Goal: Task Accomplishment & Management: Complete application form

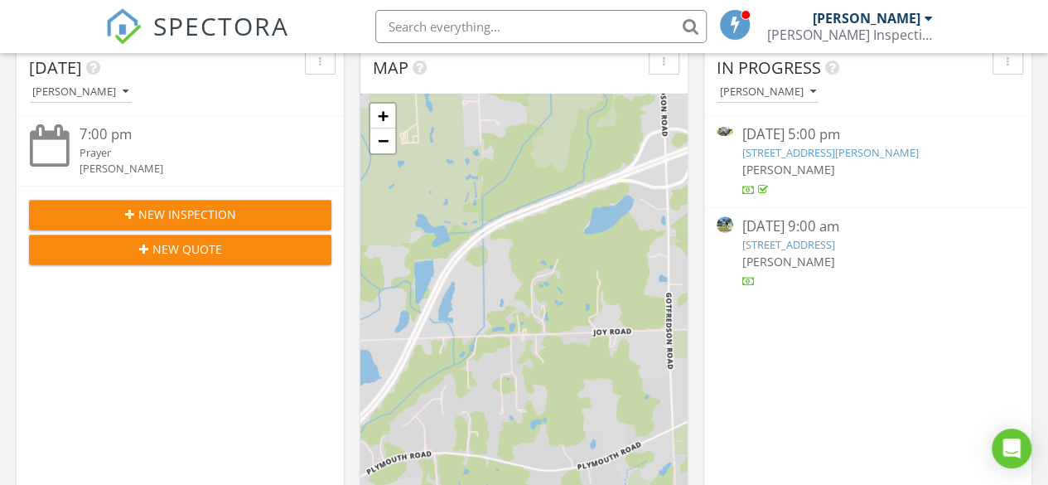
scroll to position [166, 0]
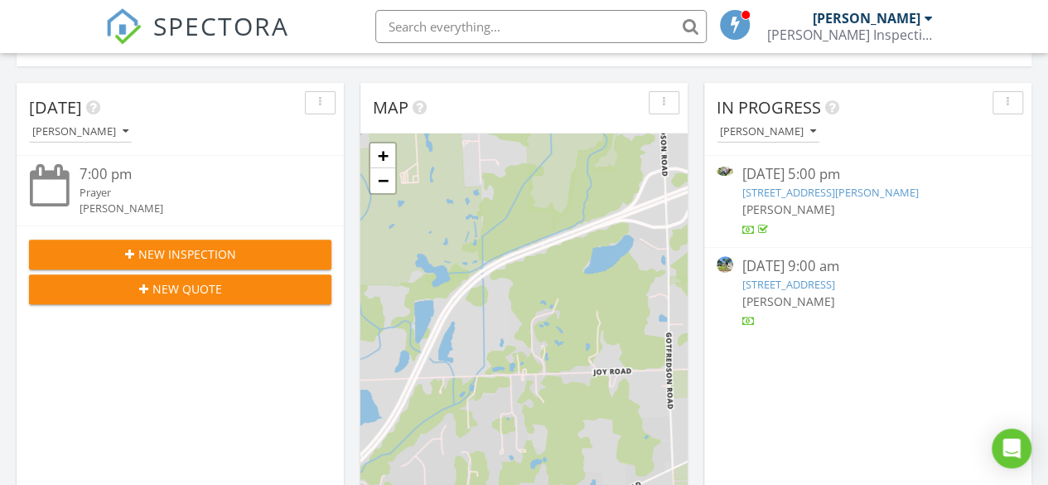
click at [186, 248] on span "New Inspection" at bounding box center [187, 253] width 98 height 17
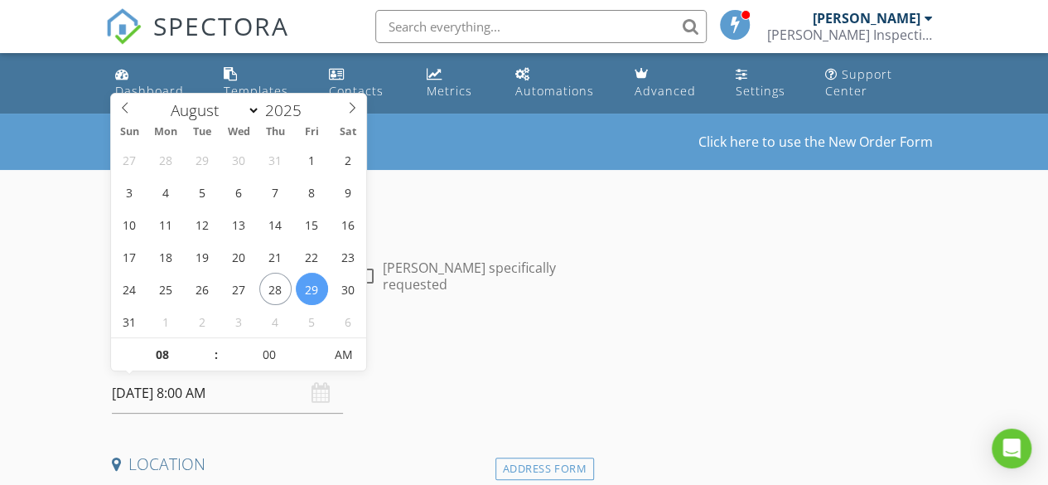
click at [221, 399] on input "08/29/2025 8:00 AM" at bounding box center [227, 393] width 231 height 41
type input "09"
type input "08/29/2025 9:00 AM"
click at [208, 346] on span at bounding box center [208, 346] width 12 height 17
type input "10"
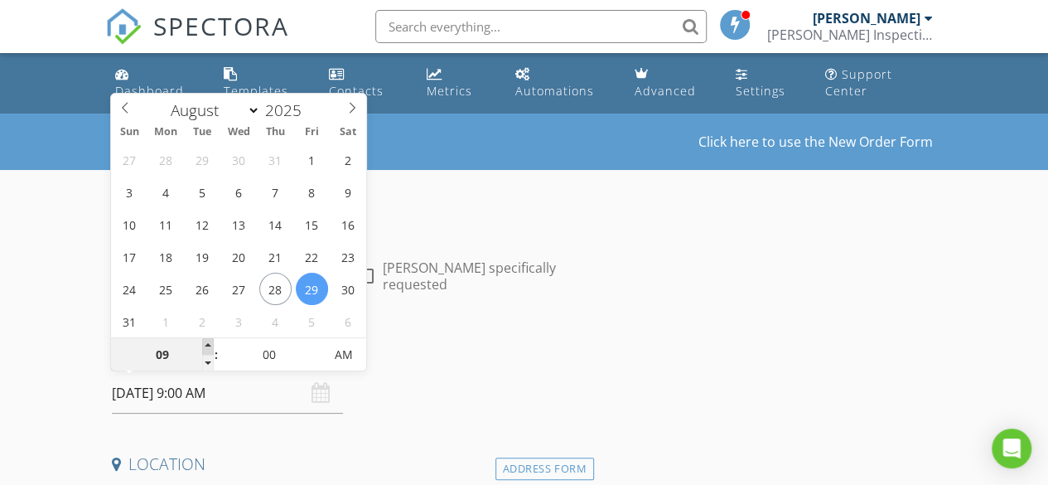
type input "08/29/2025 10:00 AM"
click at [208, 346] on span at bounding box center [208, 346] width 12 height 17
type input "11"
type input "08/29/2025 11:00 AM"
click at [208, 346] on span at bounding box center [208, 346] width 12 height 17
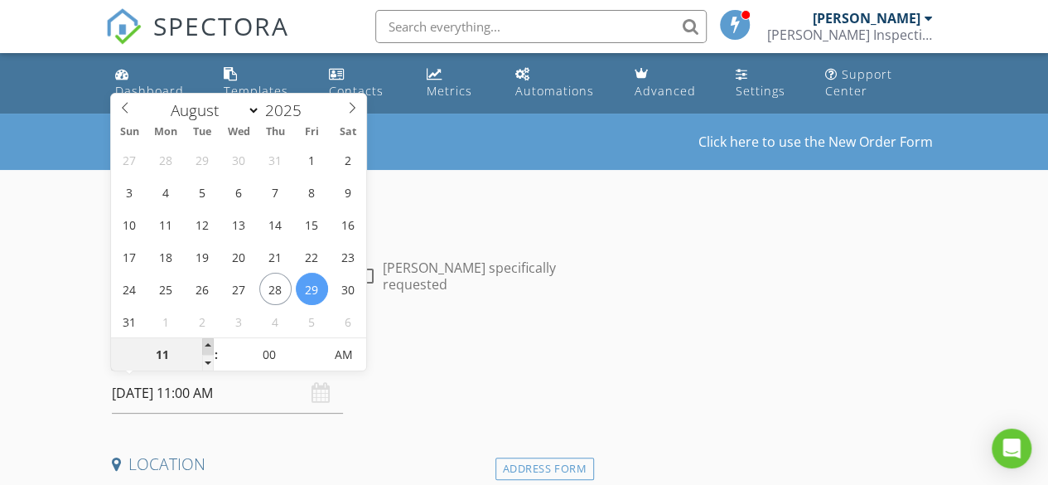
type input "12"
type input "08/29/2025 12:00 PM"
click at [208, 346] on span at bounding box center [208, 346] width 12 height 17
type input "01"
type input "08/29/2025 1:00 PM"
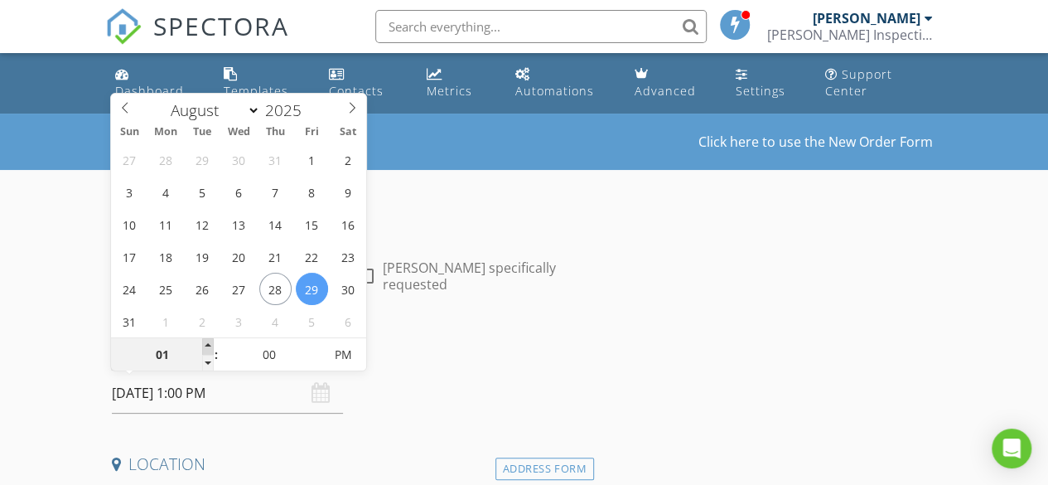
click at [208, 346] on span at bounding box center [208, 346] width 12 height 17
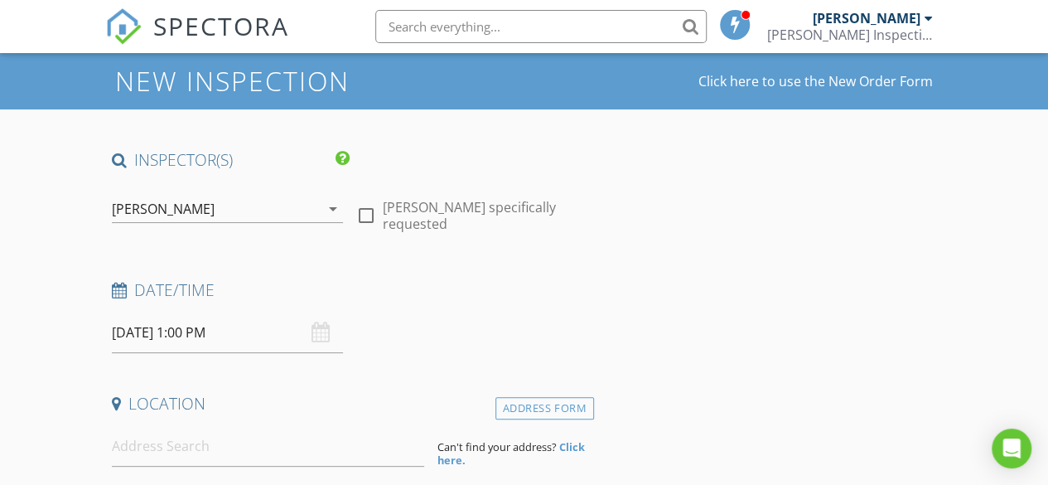
scroll to position [166, 0]
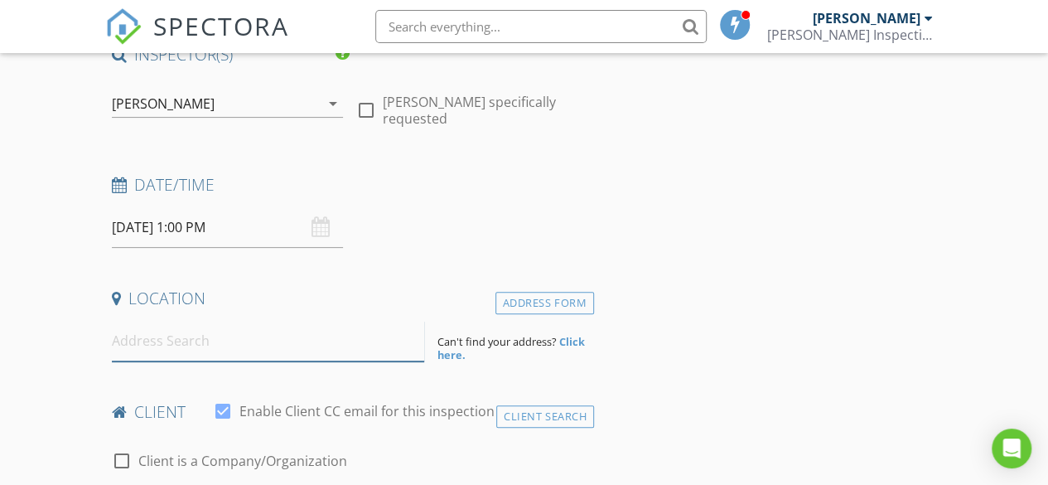
click at [150, 344] on input at bounding box center [268, 341] width 313 height 41
paste input "46539 Greenbriar Dr, New Baltimore, MI 48051"
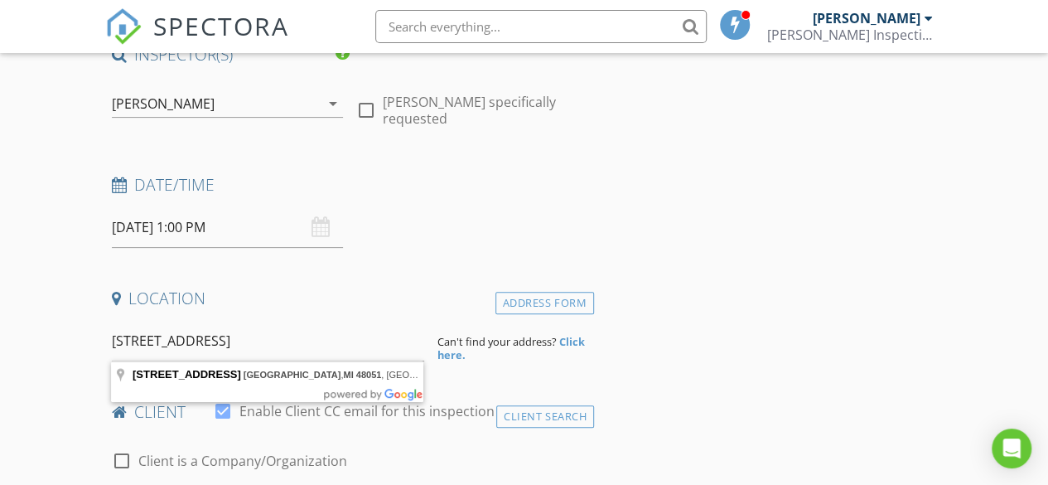
type input "46539 Greenbriar Dr, New Baltimore, MI 48051, USA"
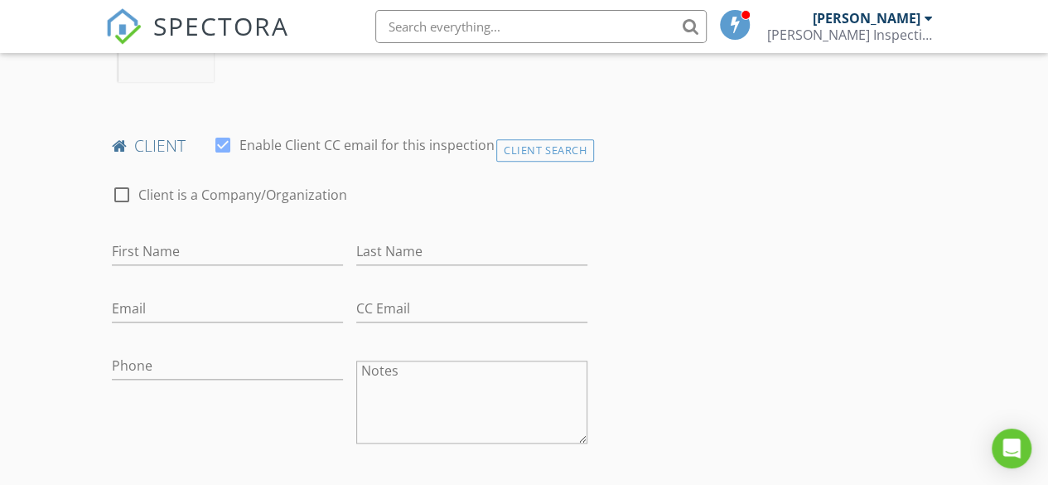
scroll to position [746, 0]
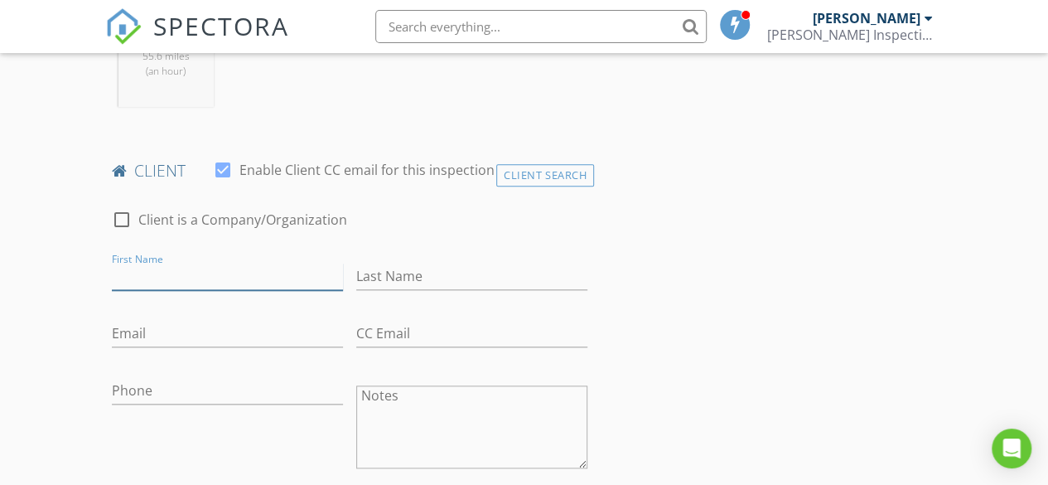
click at [177, 287] on input "First Name" at bounding box center [227, 276] width 231 height 27
click at [189, 290] on input "First Name" at bounding box center [227, 276] width 231 height 27
type input "[PERSON_NAME]"
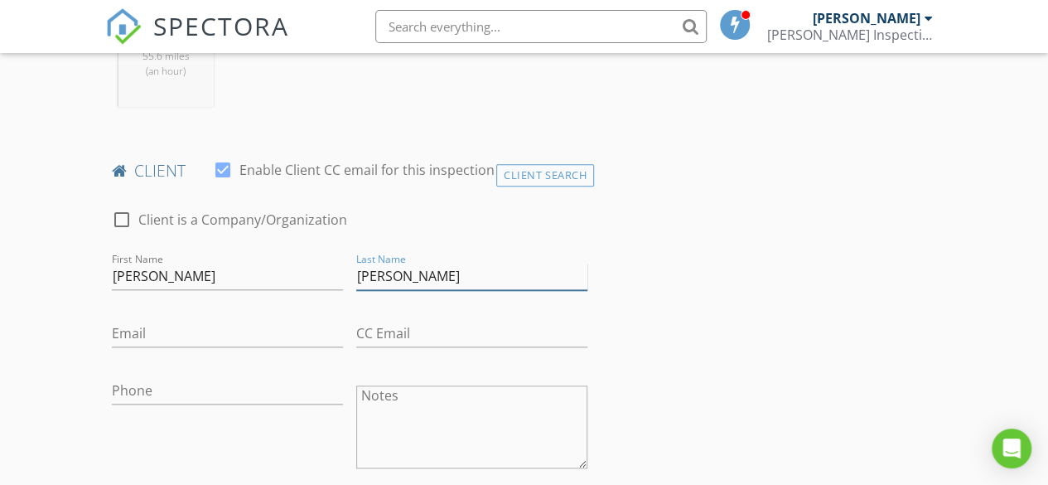
type input "[PERSON_NAME]"
click at [208, 344] on input "Email" at bounding box center [227, 333] width 231 height 27
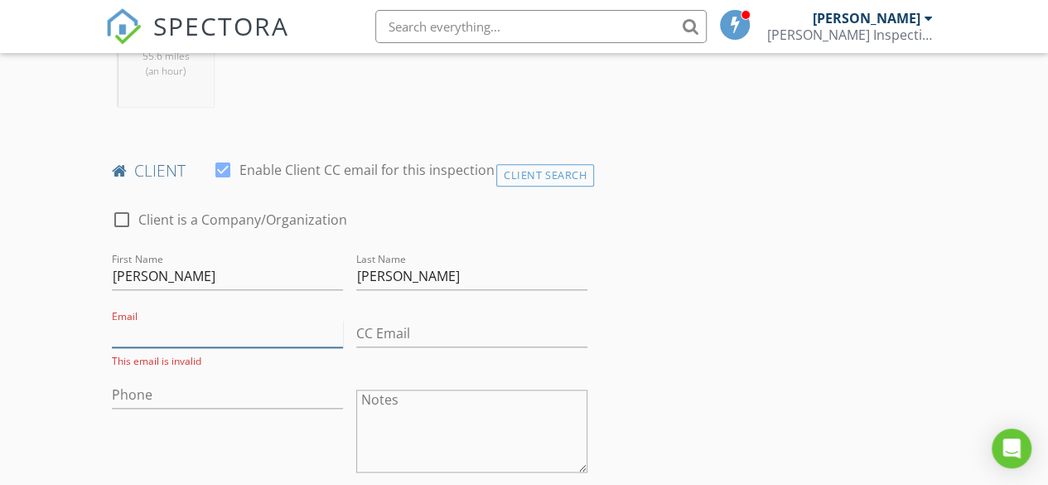
click at [283, 347] on input "Email" at bounding box center [227, 333] width 231 height 27
paste input "Rstinnett31@yahoo.com"
type input "Rstinnett31@yahoo.com"
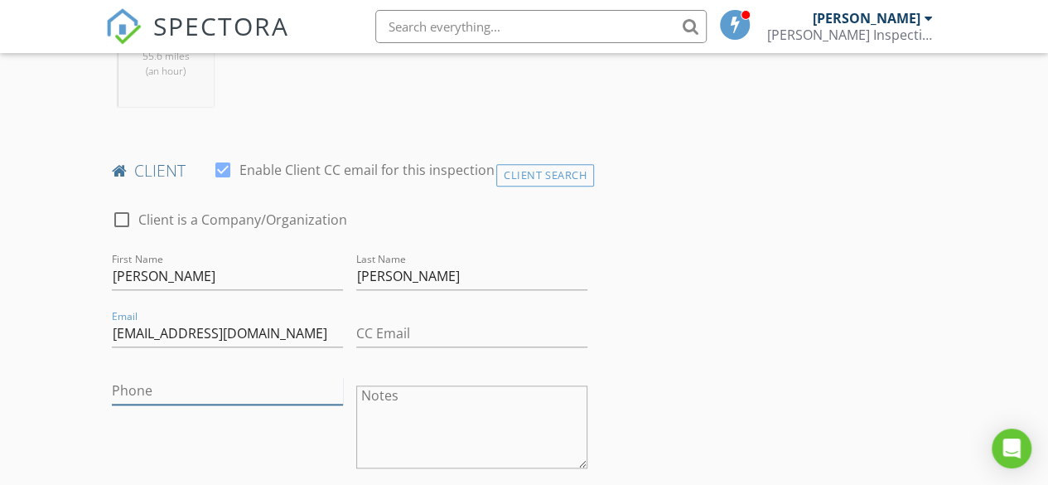
click at [179, 404] on input "Phone" at bounding box center [227, 390] width 231 height 27
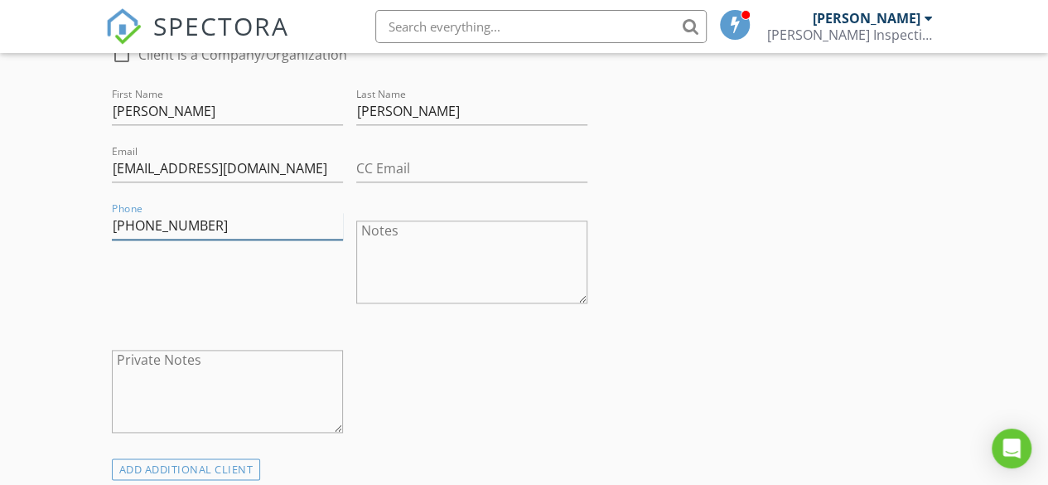
scroll to position [911, 0]
type input "[PHONE_NUMBER]"
click at [262, 327] on div "Phone 248-216-3672" at bounding box center [227, 262] width 244 height 129
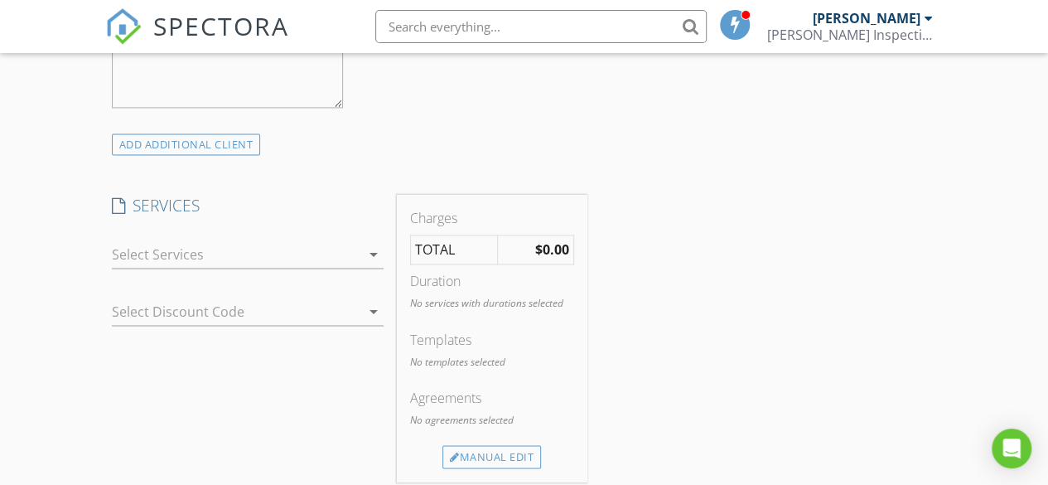
scroll to position [1243, 0]
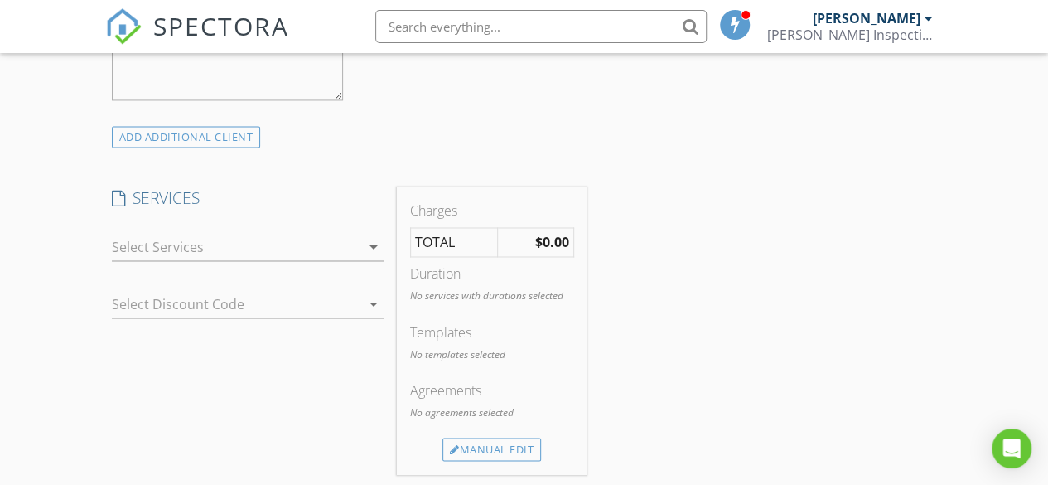
click at [288, 260] on div at bounding box center [236, 247] width 249 height 27
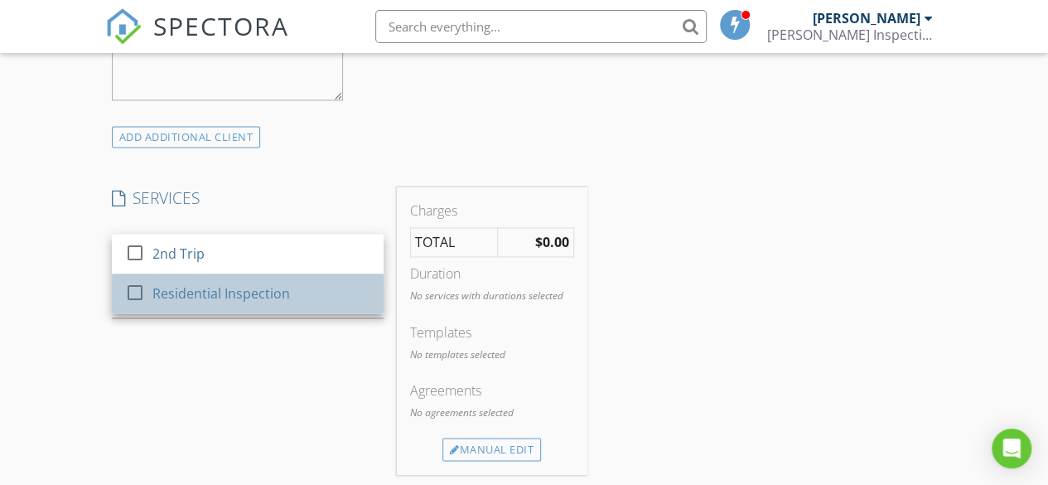
click at [219, 303] on div "Residential Inspection" at bounding box center [221, 293] width 138 height 20
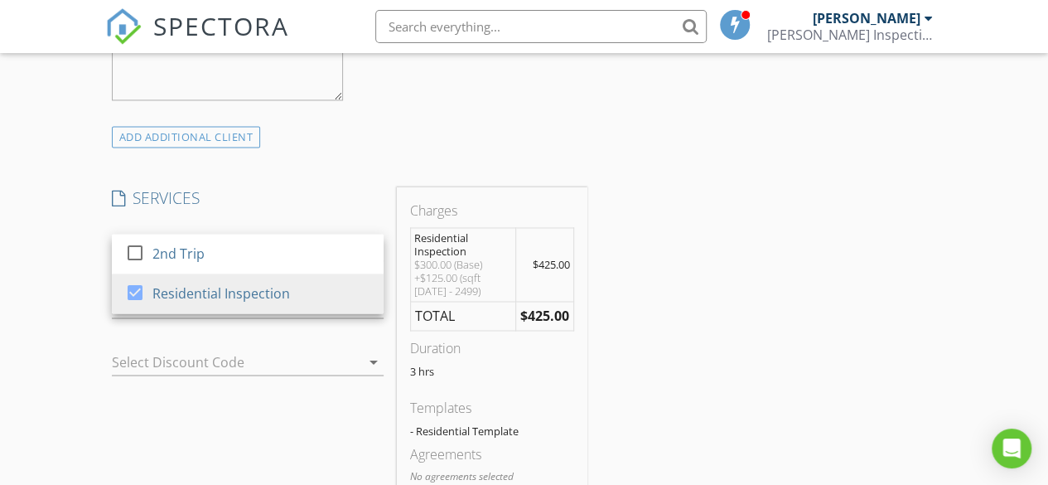
click at [350, 147] on div "ADD ADDITIONAL client" at bounding box center [349, 136] width 489 height 22
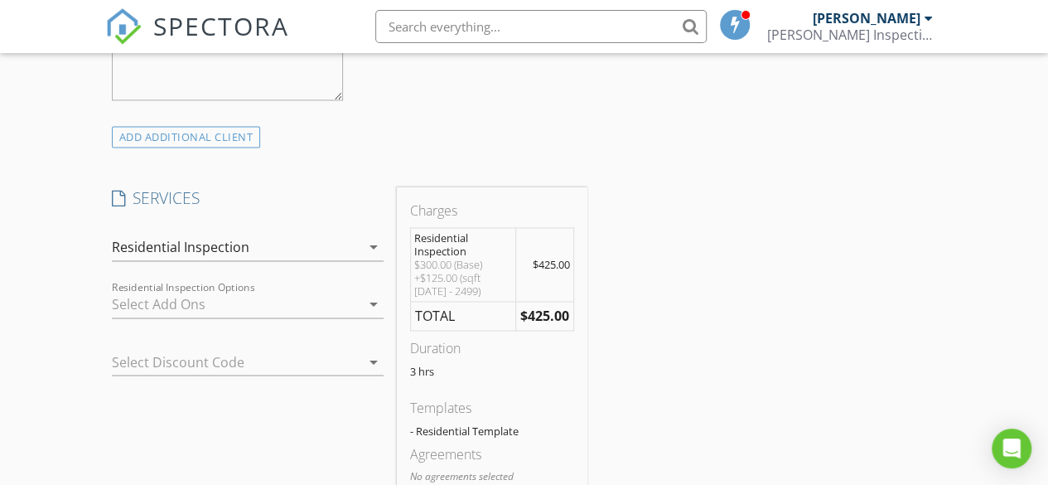
click at [309, 315] on div at bounding box center [236, 304] width 249 height 27
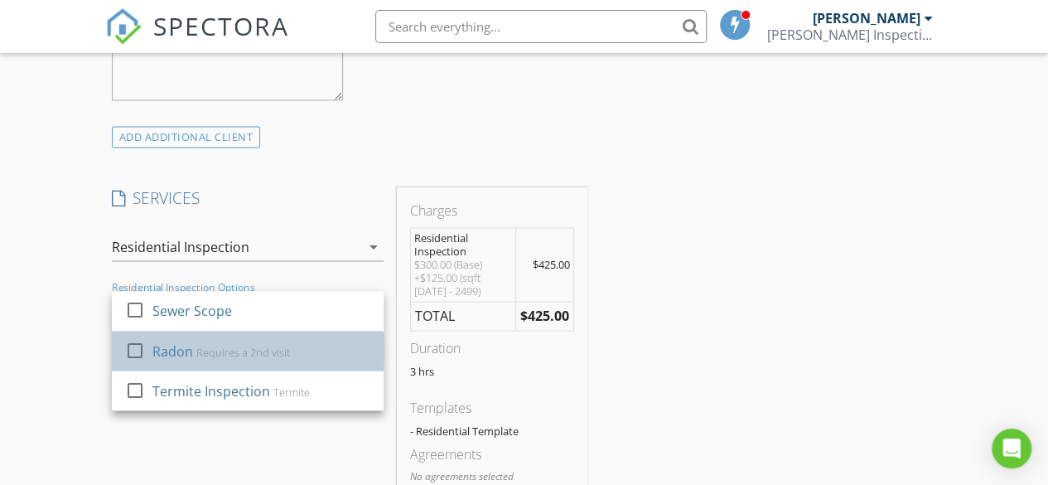
click at [228, 358] on div "Requires a 2nd visit" at bounding box center [243, 351] width 94 height 13
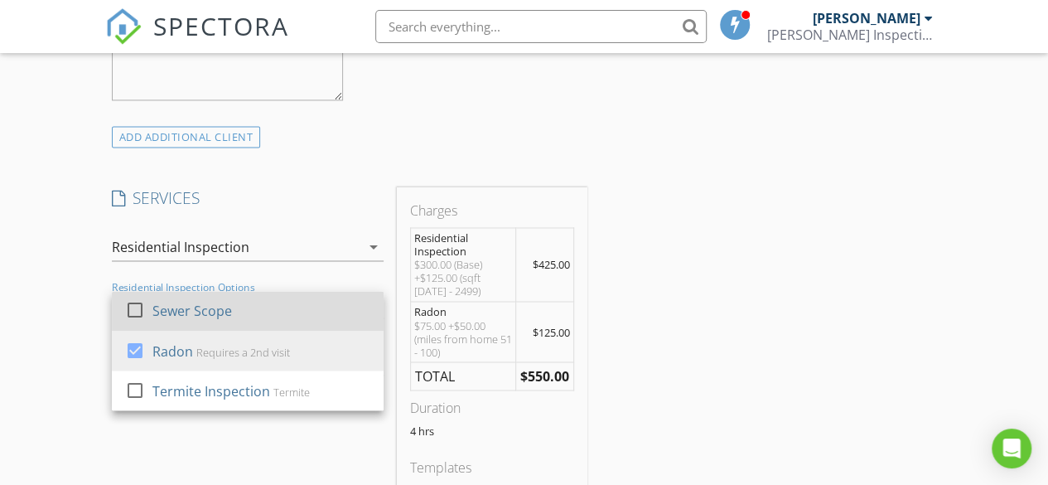
click at [133, 324] on div at bounding box center [135, 310] width 28 height 28
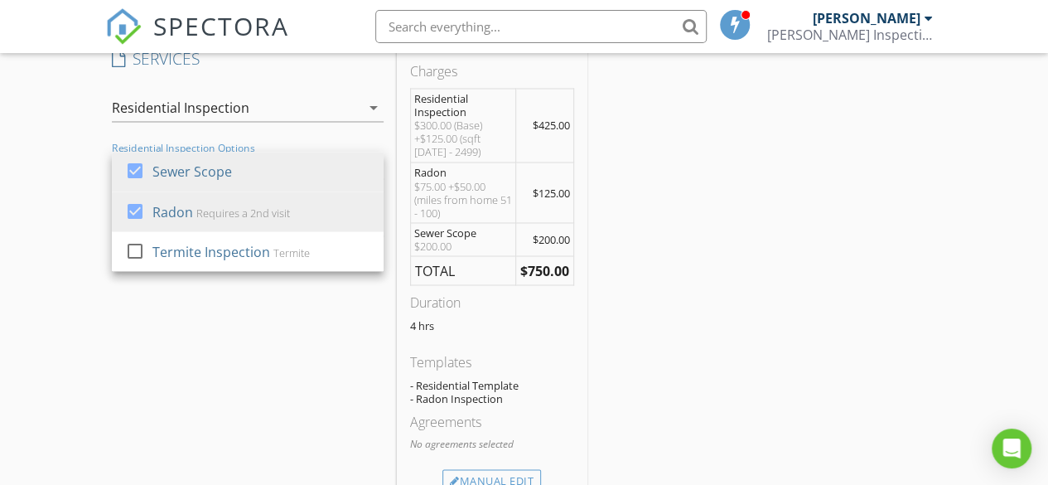
scroll to position [1409, 0]
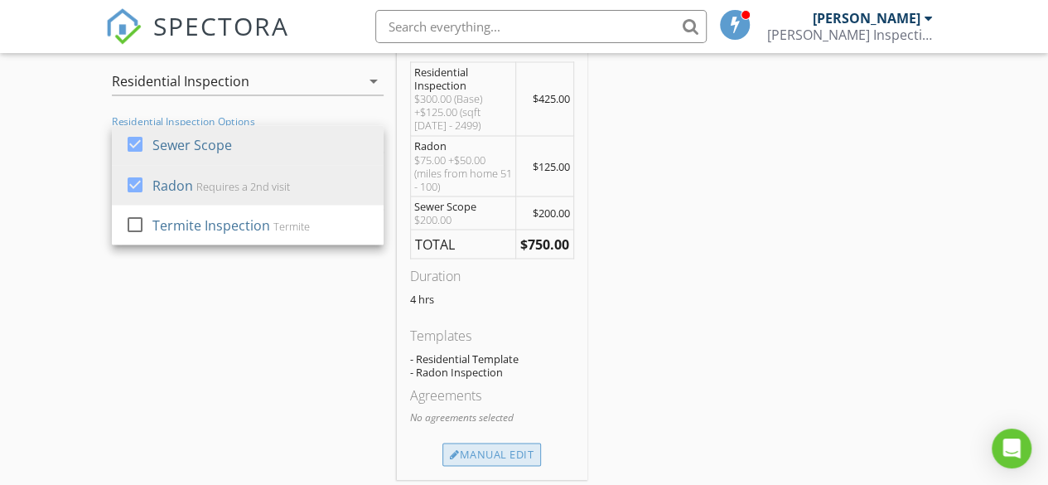
click at [495, 466] on div "Manual Edit" at bounding box center [491, 453] width 99 height 23
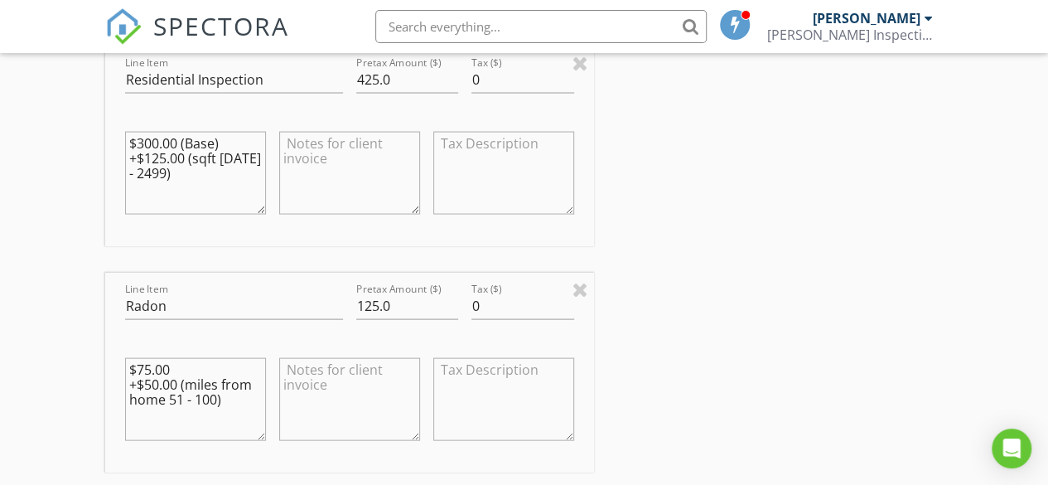
scroll to position [1657, 0]
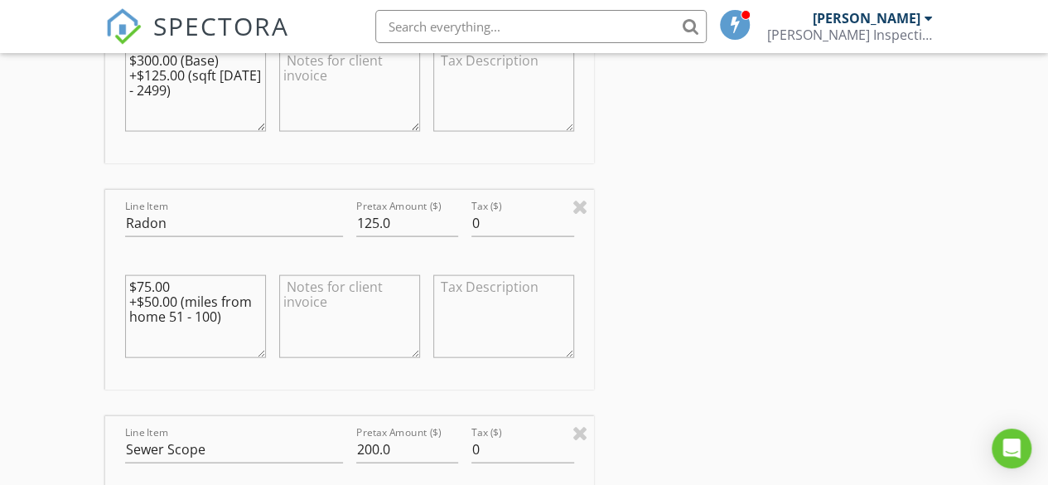
drag, startPoint x: 225, startPoint y: 331, endPoint x: 129, endPoint y: 317, distance: 97.0
click at [129, 317] on textarea "$75.00 +$50.00 (miles from home 51 - 100)" at bounding box center [195, 316] width 141 height 83
type textarea "$75.00"
drag, startPoint x: 373, startPoint y: 236, endPoint x: 356, endPoint y: 238, distance: 16.7
click at [356, 237] on input "125.0" at bounding box center [407, 223] width 103 height 27
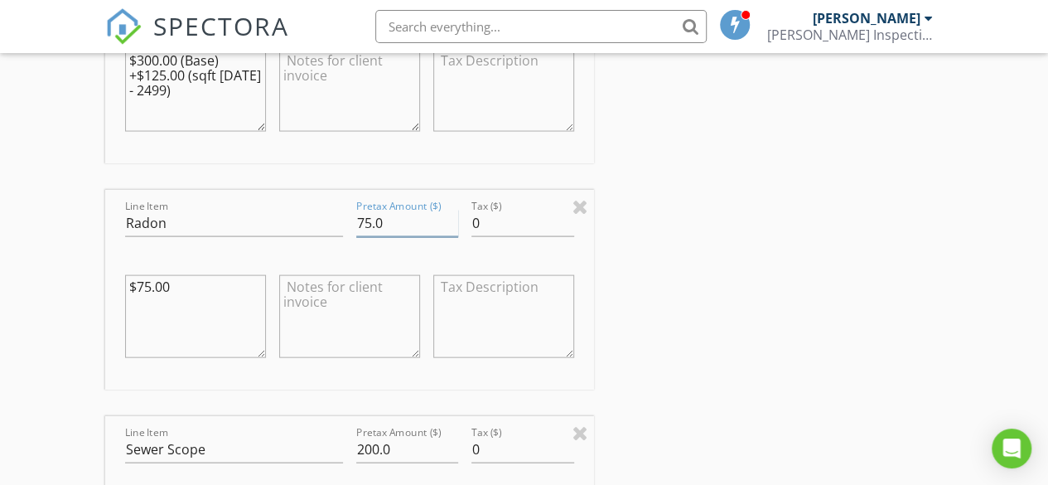
type input "75.0"
click at [437, 268] on div at bounding box center [503, 320] width 141 height 126
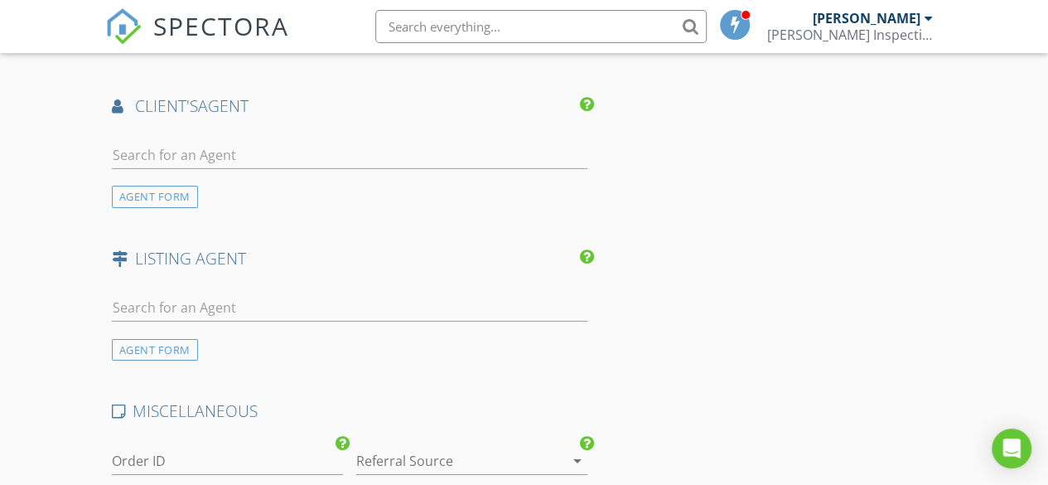
scroll to position [2651, 0]
click at [256, 165] on input "text" at bounding box center [350, 153] width 476 height 27
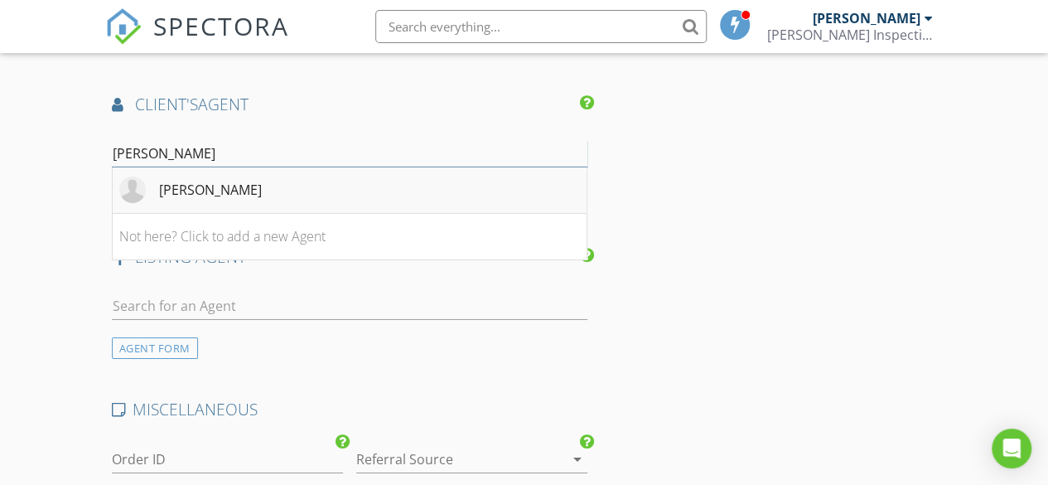
type input "karen"
click at [222, 193] on div "[PERSON_NAME]" at bounding box center [210, 190] width 103 height 20
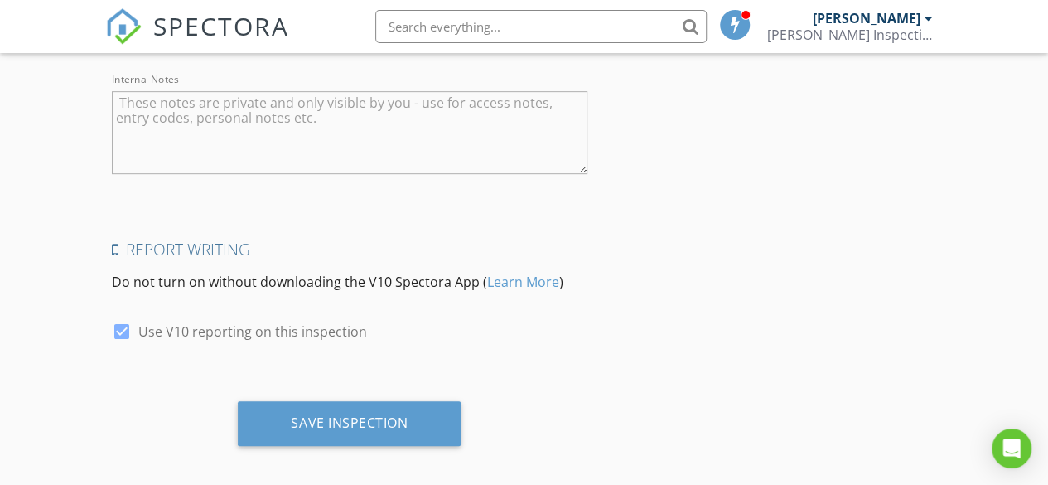
scroll to position [3525, 0]
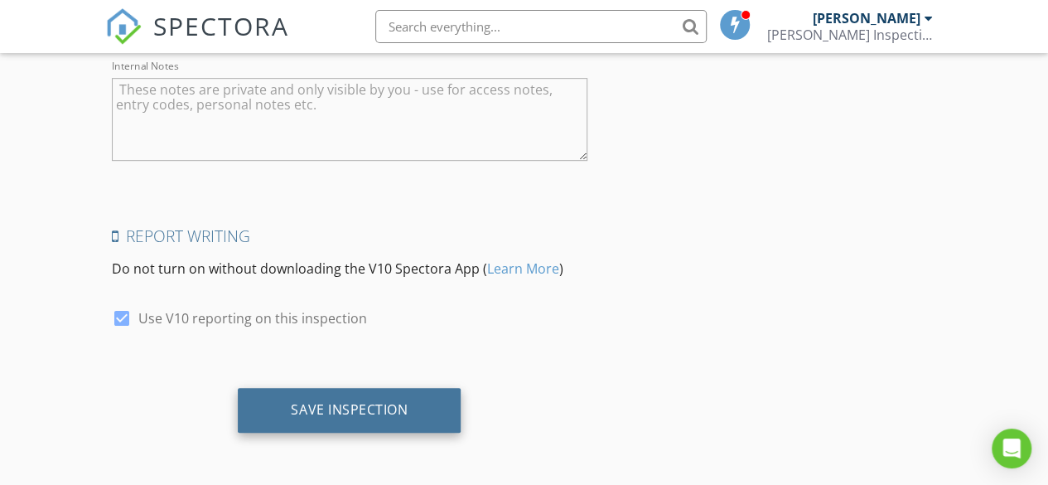
click at [345, 410] on div "Save Inspection" at bounding box center [349, 409] width 117 height 17
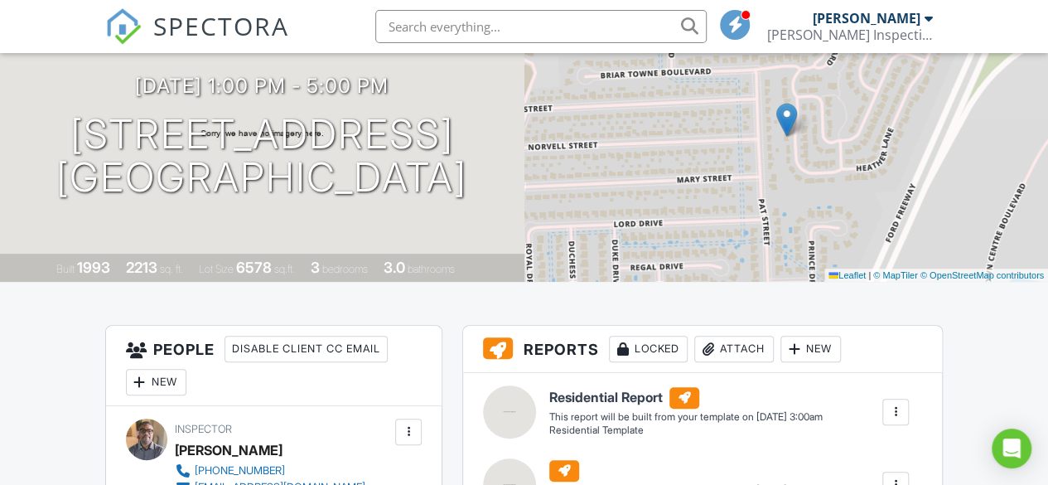
scroll to position [83, 0]
